Goal: Task Accomplishment & Management: Manage account settings

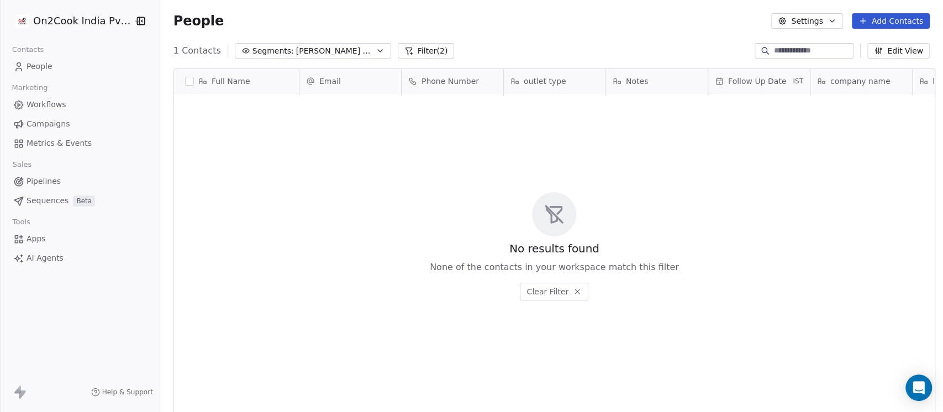
scroll to position [351, 777]
click at [398, 51] on button "Filter (2)" at bounding box center [426, 50] width 57 height 15
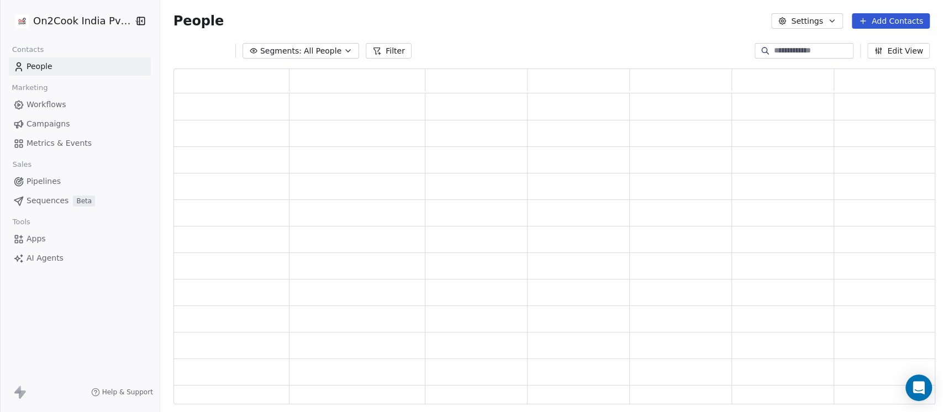
scroll to position [325, 750]
click at [304, 55] on span "All People" at bounding box center [323, 51] width 38 height 12
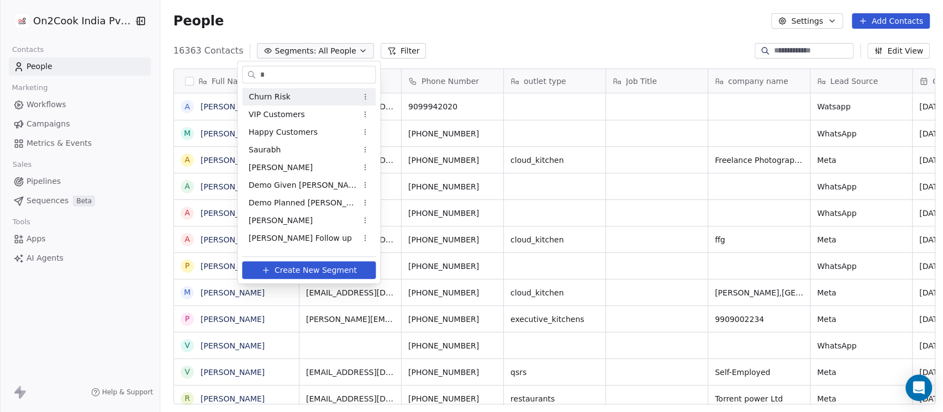
scroll to position [351, 777]
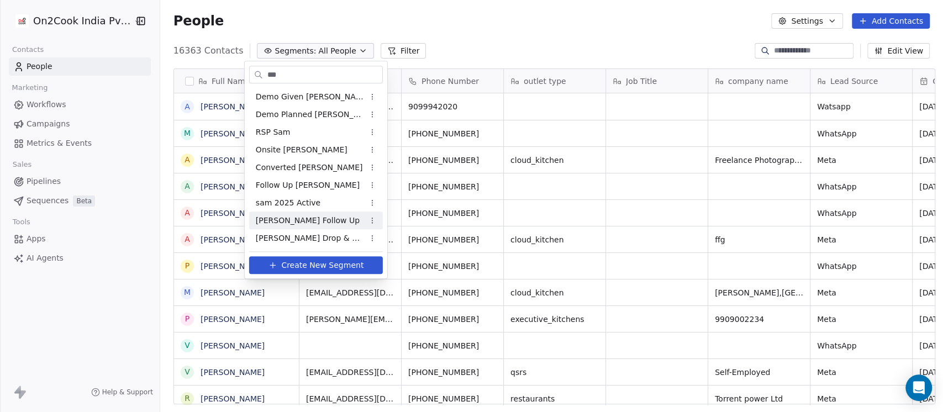
type input "***"
click at [311, 218] on div "Sam Follow Up" at bounding box center [316, 221] width 134 height 18
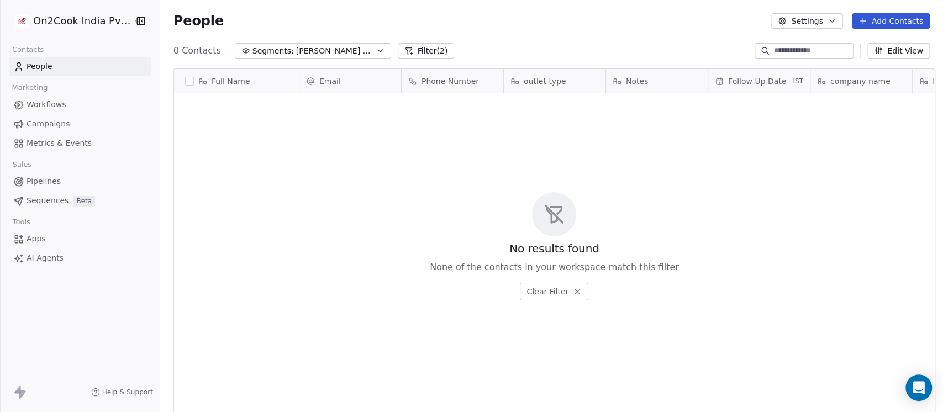
click at [402, 43] on button "Filter (2)" at bounding box center [426, 50] width 57 height 15
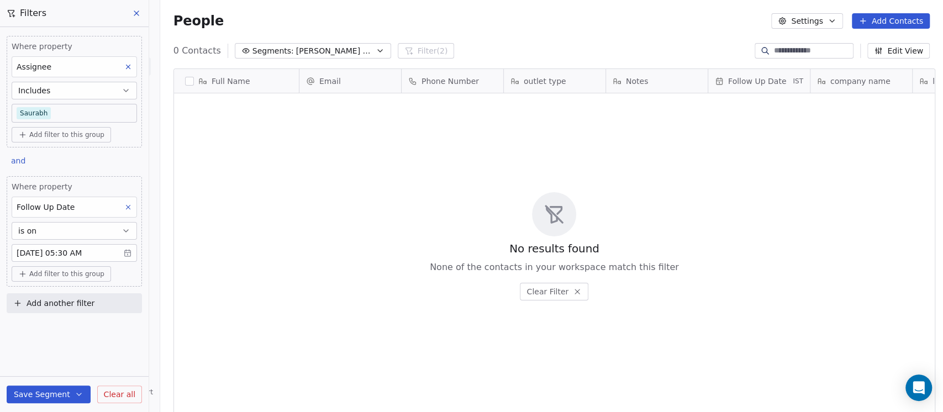
click at [97, 251] on body "On2Cook India Pvt. Ltd. Contacts People Marketing Workflows Campaigns Metrics &…" at bounding box center [471, 206] width 943 height 412
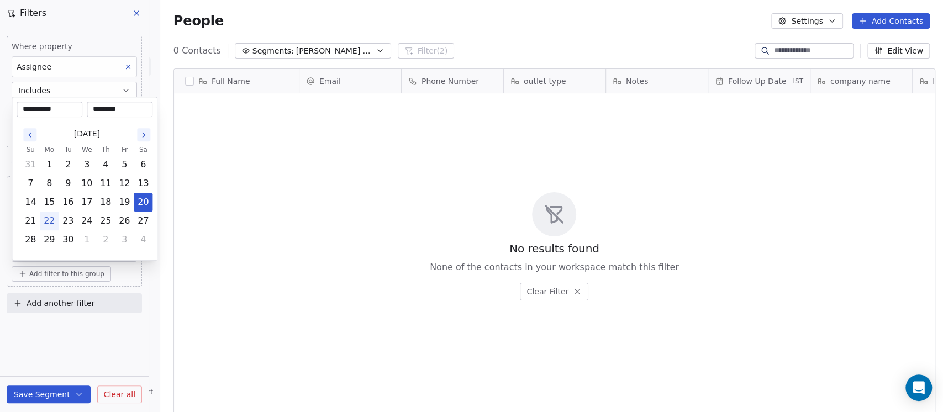
click at [220, 256] on html "**********" at bounding box center [471, 206] width 943 height 412
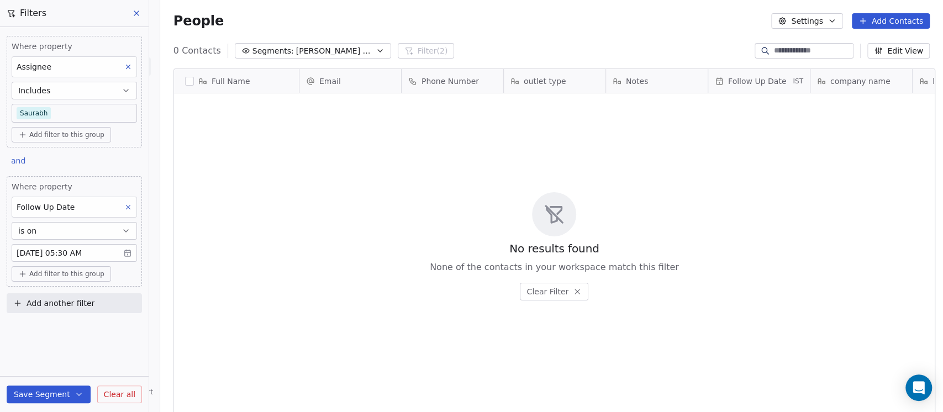
click at [93, 232] on button "is on" at bounding box center [74, 231] width 125 height 18
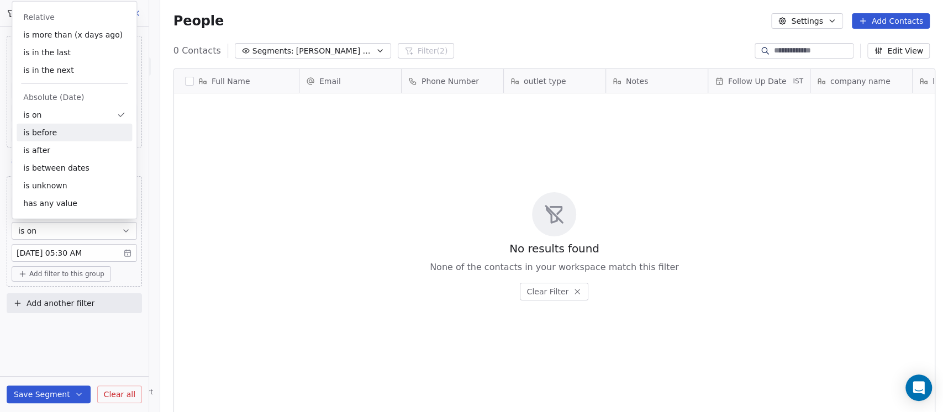
click at [75, 129] on div "is before" at bounding box center [74, 133] width 115 height 18
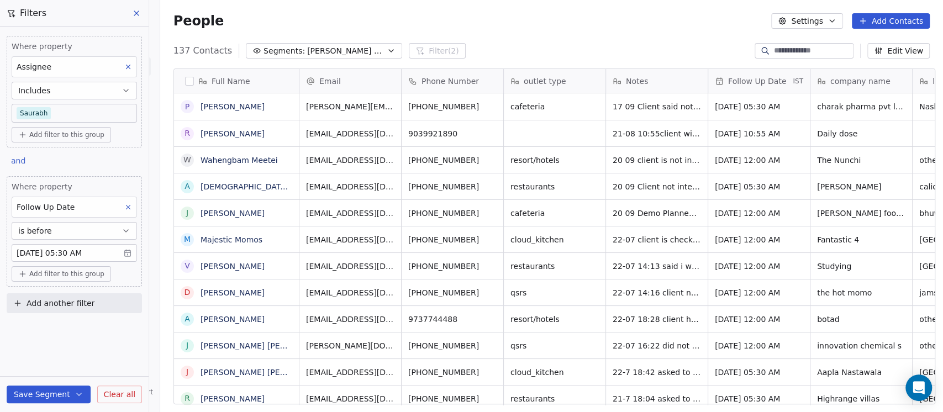
click at [128, 254] on body "On2Cook India Pvt. Ltd. Contacts People Marketing Workflows Campaigns Metrics &…" at bounding box center [471, 206] width 943 height 412
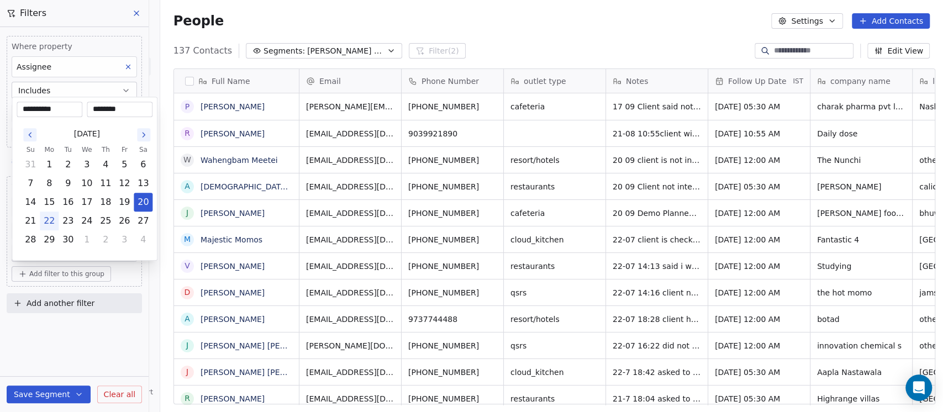
click at [119, 336] on html "On2Cook India Pvt. Ltd. Contacts People Marketing Workflows Campaigns Metrics &…" at bounding box center [471, 206] width 943 height 412
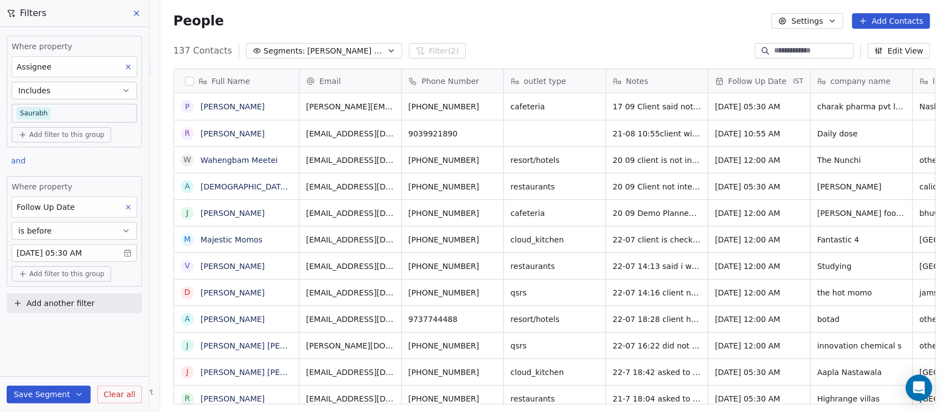
click at [96, 230] on button "is before" at bounding box center [74, 231] width 125 height 18
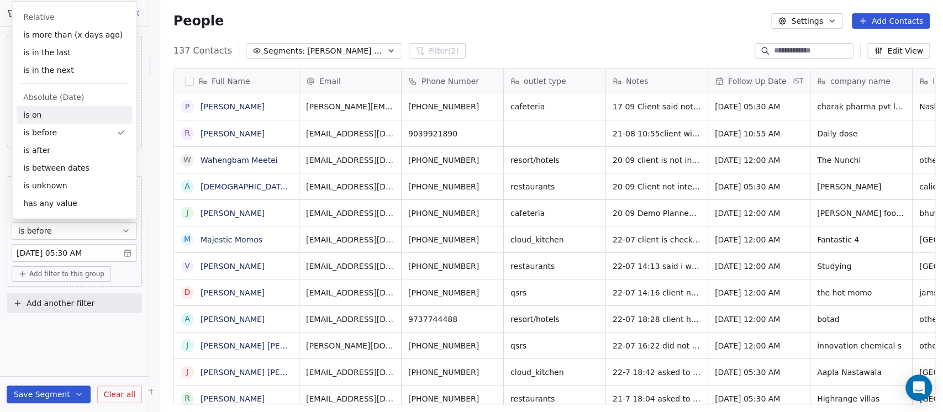
click at [62, 113] on div "is on" at bounding box center [74, 115] width 115 height 18
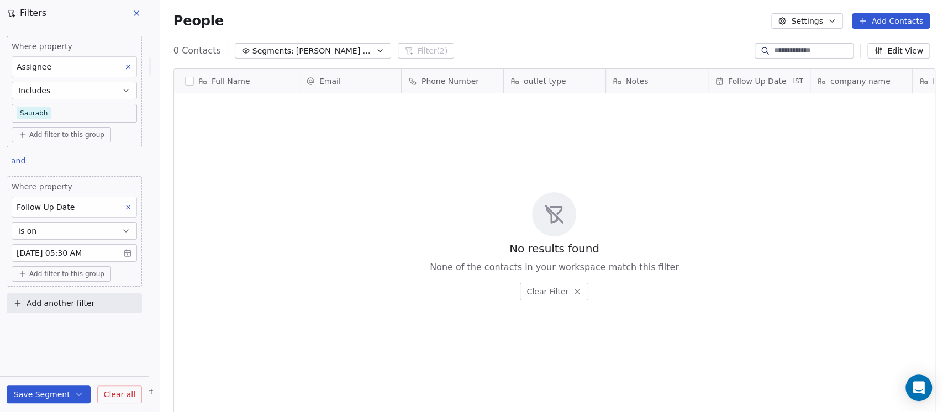
click at [135, 255] on body "On2Cook India Pvt. Ltd. Contacts People Marketing Workflows Campaigns Metrics &…" at bounding box center [471, 206] width 943 height 412
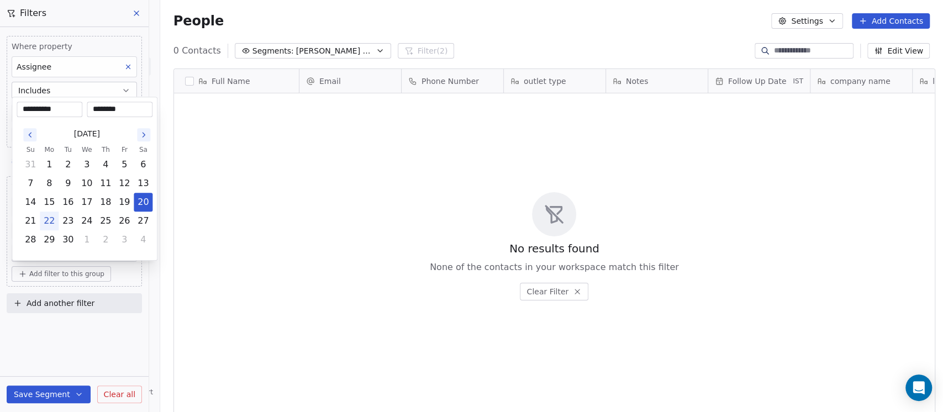
click at [47, 228] on button "22" at bounding box center [49, 221] width 18 height 18
type input "**********"
click at [49, 223] on button "22" at bounding box center [49, 221] width 18 height 18
click at [61, 339] on html "**********" at bounding box center [471, 206] width 943 height 412
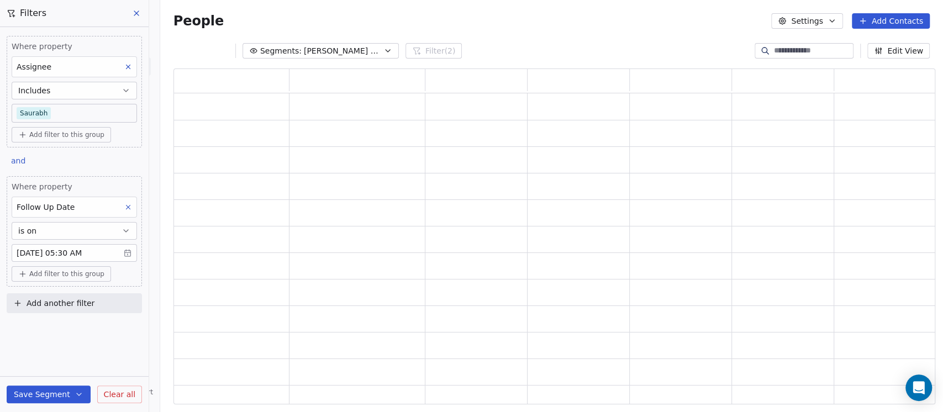
scroll to position [325, 750]
click at [50, 393] on button "Save Segment" at bounding box center [49, 394] width 84 height 18
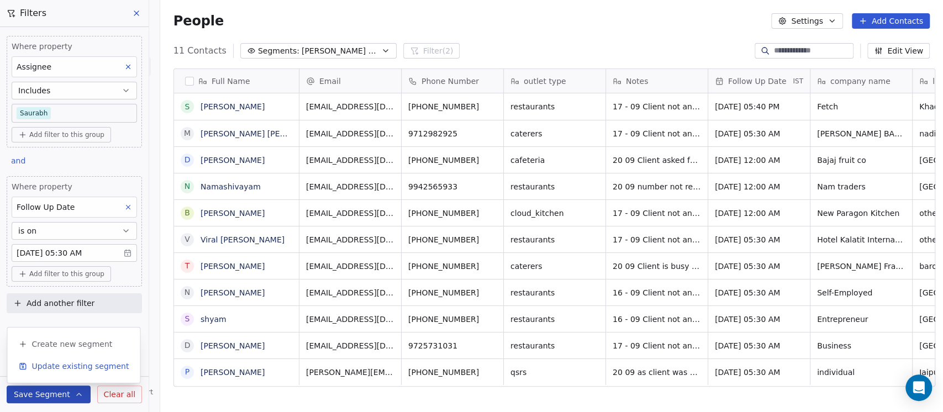
click at [58, 365] on span "Update existing segment" at bounding box center [79, 366] width 97 height 11
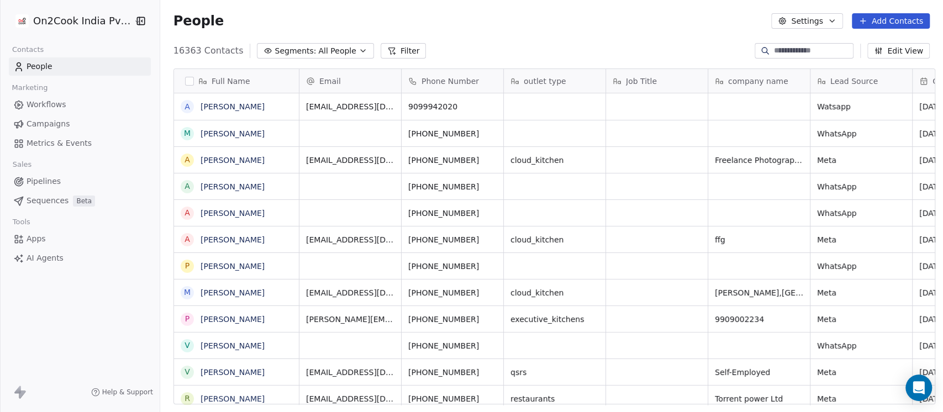
scroll to position [12, 12]
click at [329, 47] on span "All People" at bounding box center [337, 51] width 38 height 12
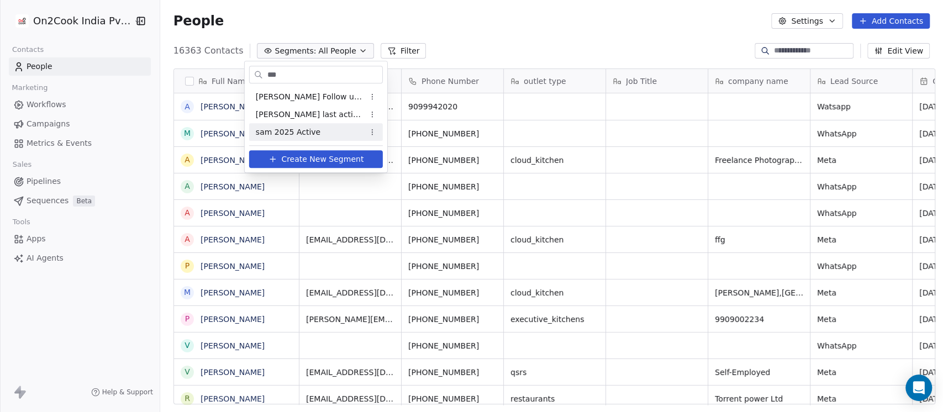
type input "***"
click at [305, 128] on span "sam 2025 Active" at bounding box center [288, 132] width 65 height 12
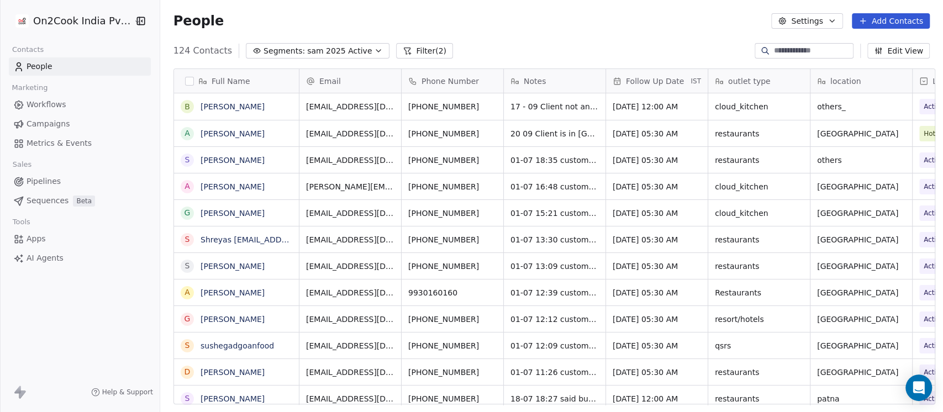
scroll to position [351, 777]
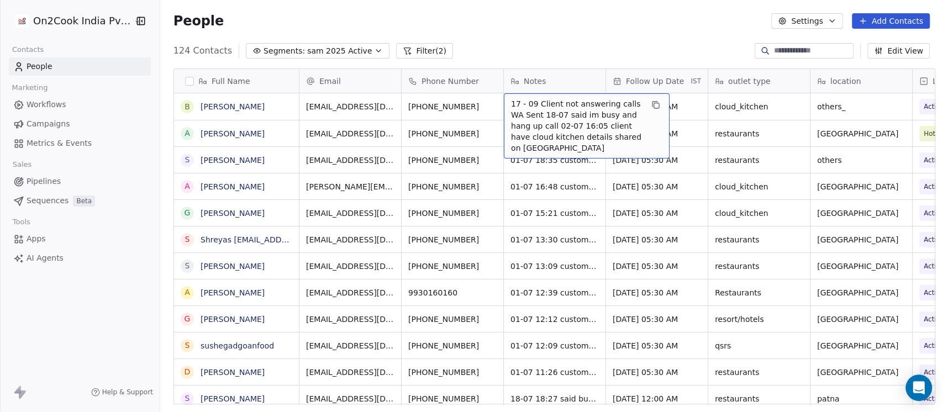
click at [506, 20] on div "People Settings Add Contacts" at bounding box center [551, 20] width 756 height 15
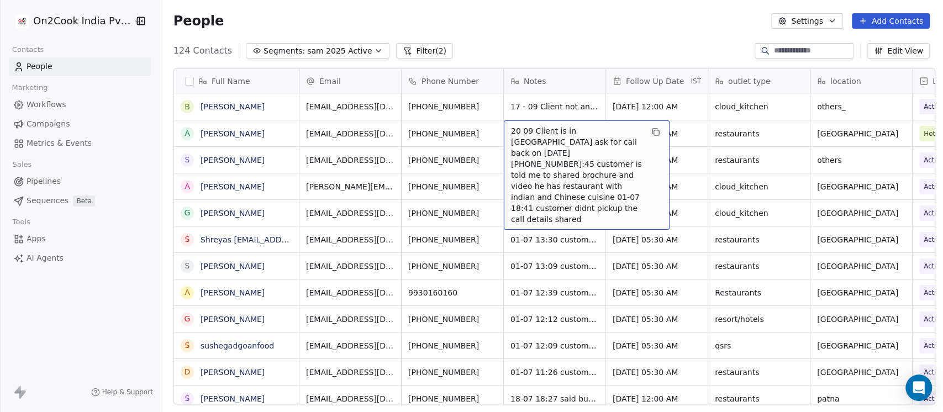
click at [528, 34] on div "People Settings Add Contacts" at bounding box center [551, 21] width 783 height 42
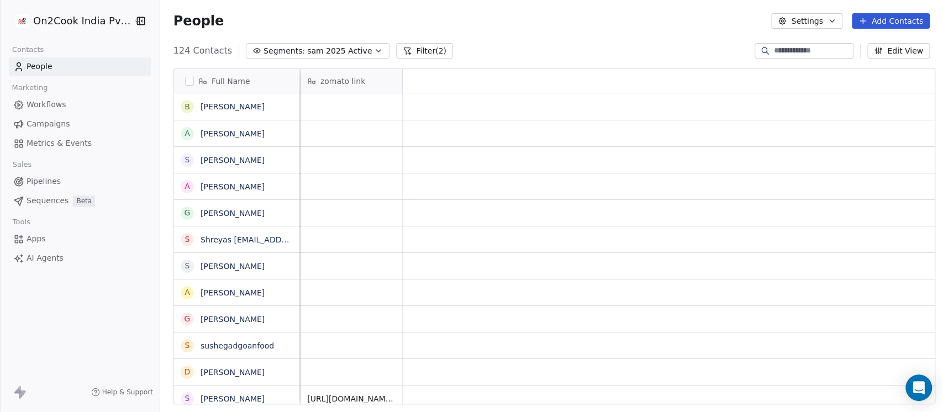
scroll to position [0, 0]
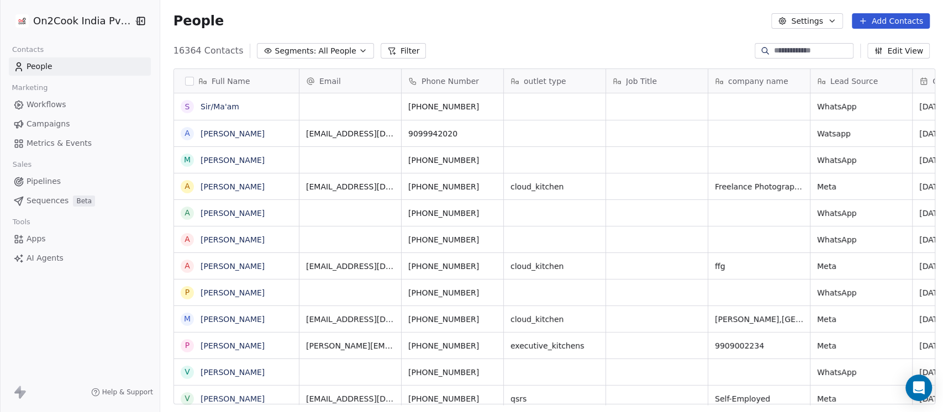
scroll to position [351, 777]
